Goal: Register for event/course

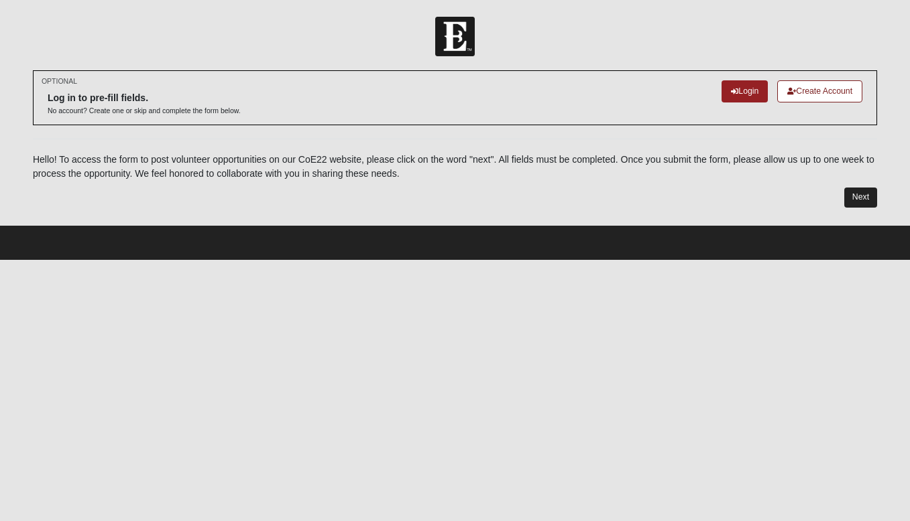
click at [861, 199] on link "Next" at bounding box center [860, 197] width 33 height 19
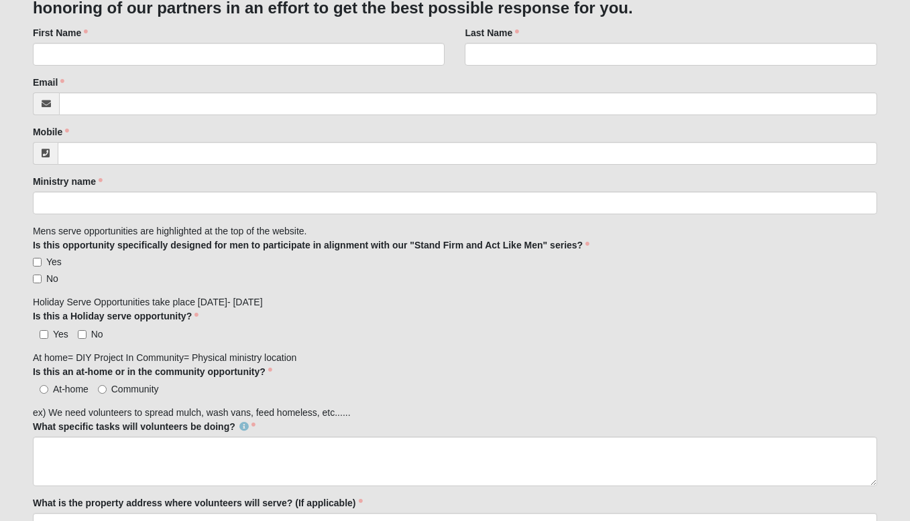
scroll to position [254, 0]
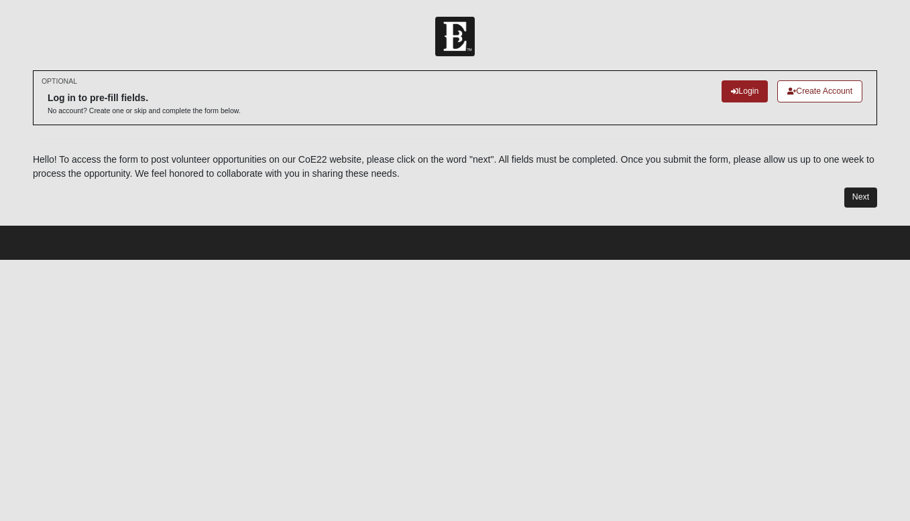
click at [865, 190] on link "Next" at bounding box center [860, 197] width 33 height 19
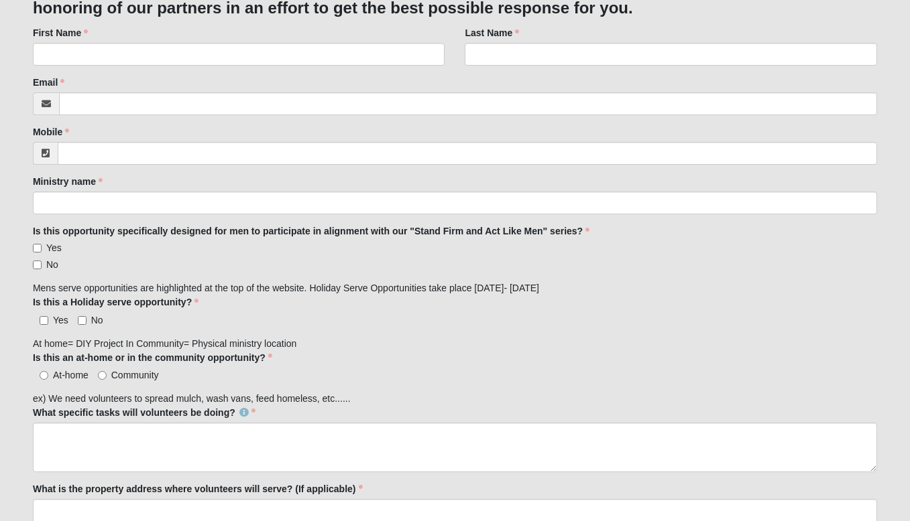
scroll to position [264, 0]
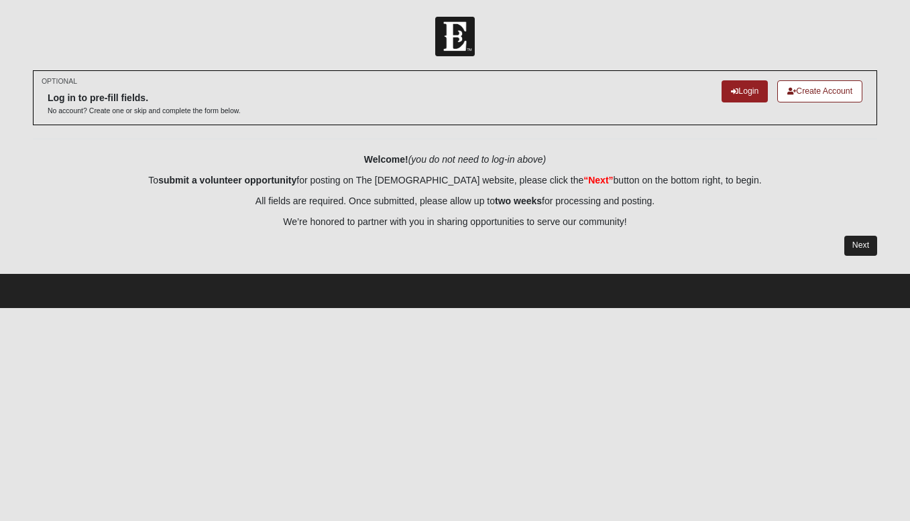
click at [865, 245] on link "Next" at bounding box center [860, 245] width 33 height 19
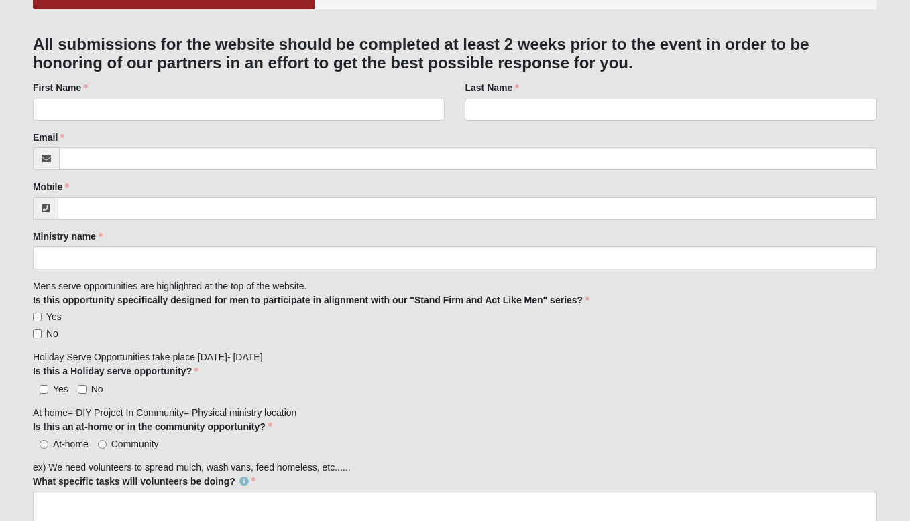
scroll to position [211, 0]
